Goal: Information Seeking & Learning: Learn about a topic

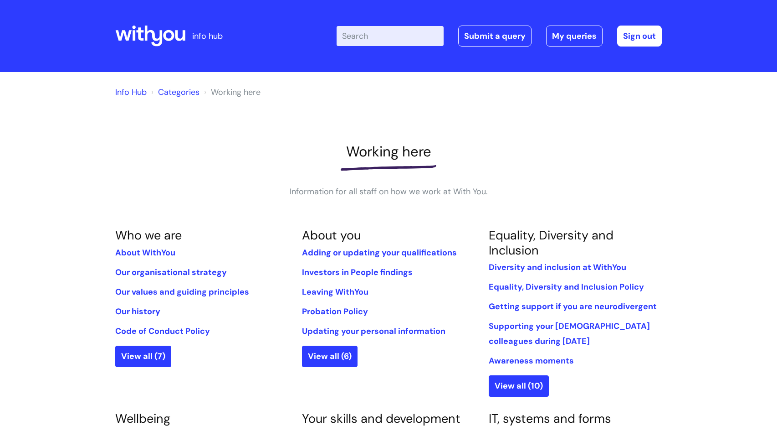
scroll to position [439, 0]
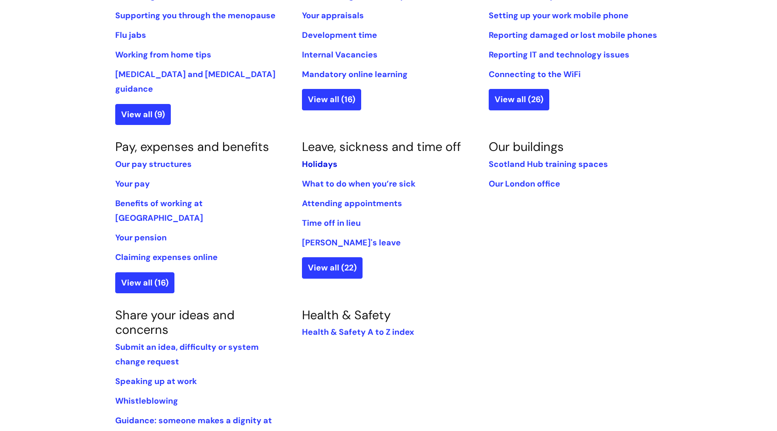
click at [315, 159] on link "Holidays" at bounding box center [320, 164] width 36 height 11
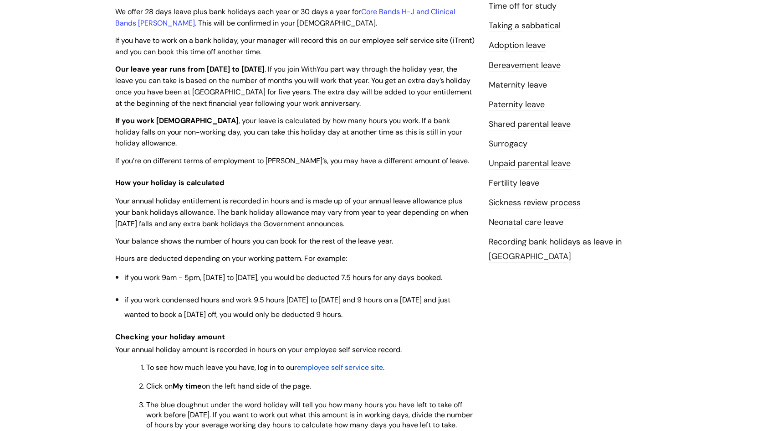
scroll to position [291, 0]
click at [521, 140] on link "Surrogacy" at bounding box center [508, 145] width 39 height 12
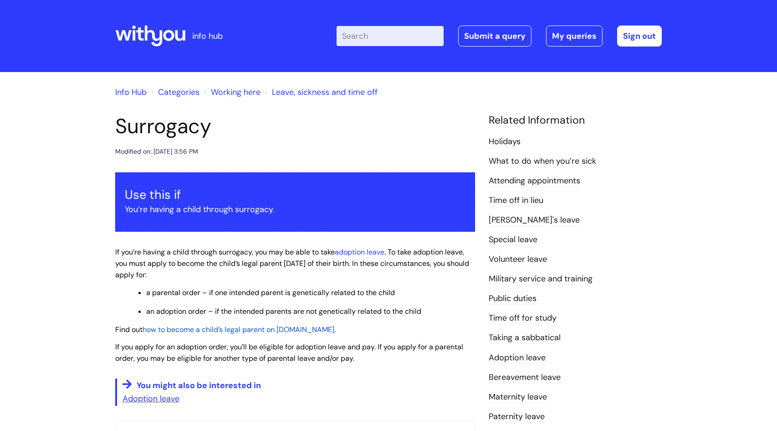
click at [538, 376] on link "Bereavement leave" at bounding box center [525, 377] width 72 height 12
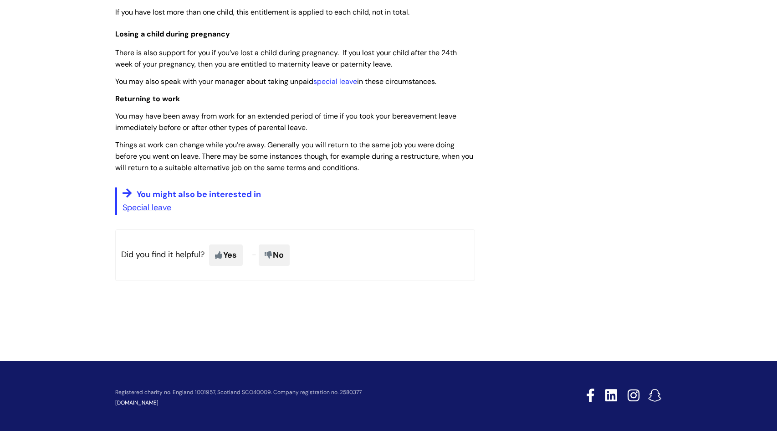
scroll to position [738, 0]
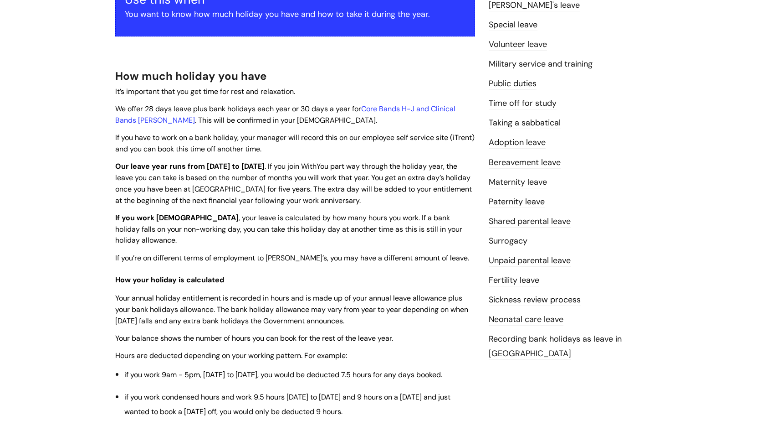
scroll to position [193, 0]
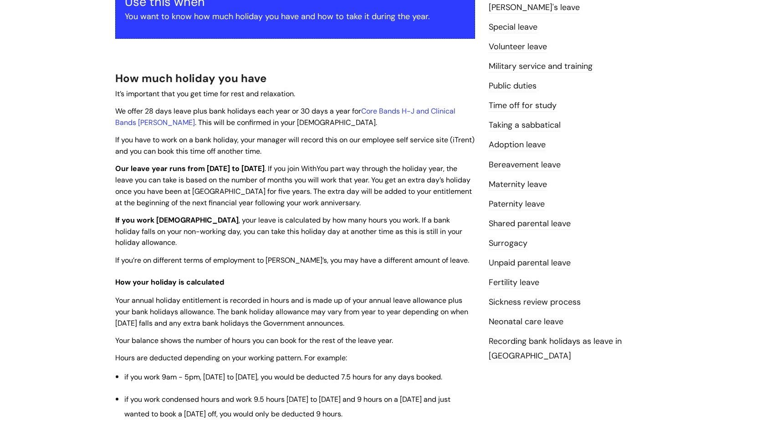
click at [518, 108] on link "Time off for study" at bounding box center [523, 106] width 68 height 12
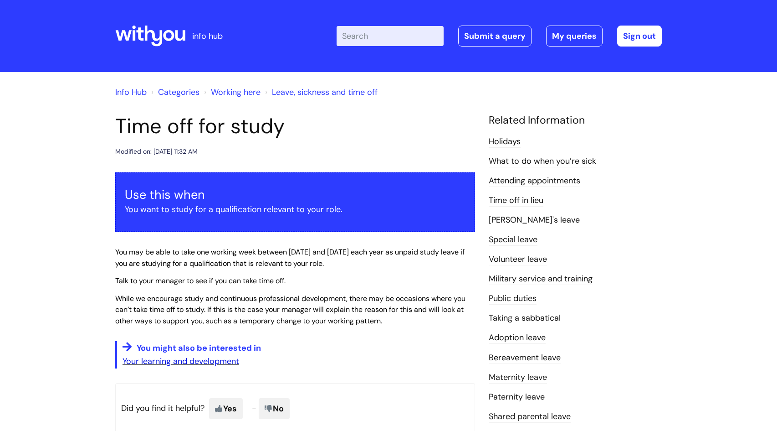
click at [176, 360] on link "Your learning and development" at bounding box center [181, 360] width 117 height 11
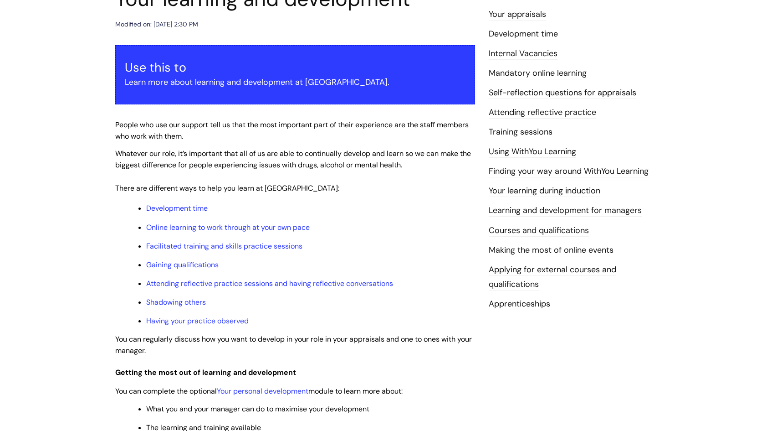
scroll to position [129, 0]
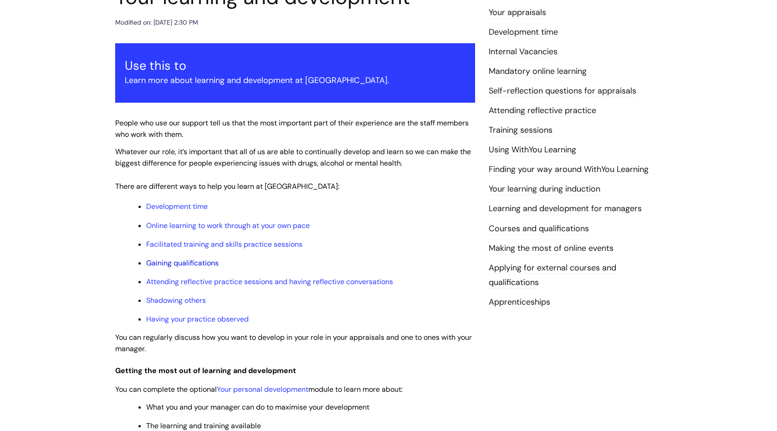
click at [197, 263] on link "Gaining qualifications" at bounding box center [182, 263] width 72 height 10
